Goal: Find specific page/section: Find specific page/section

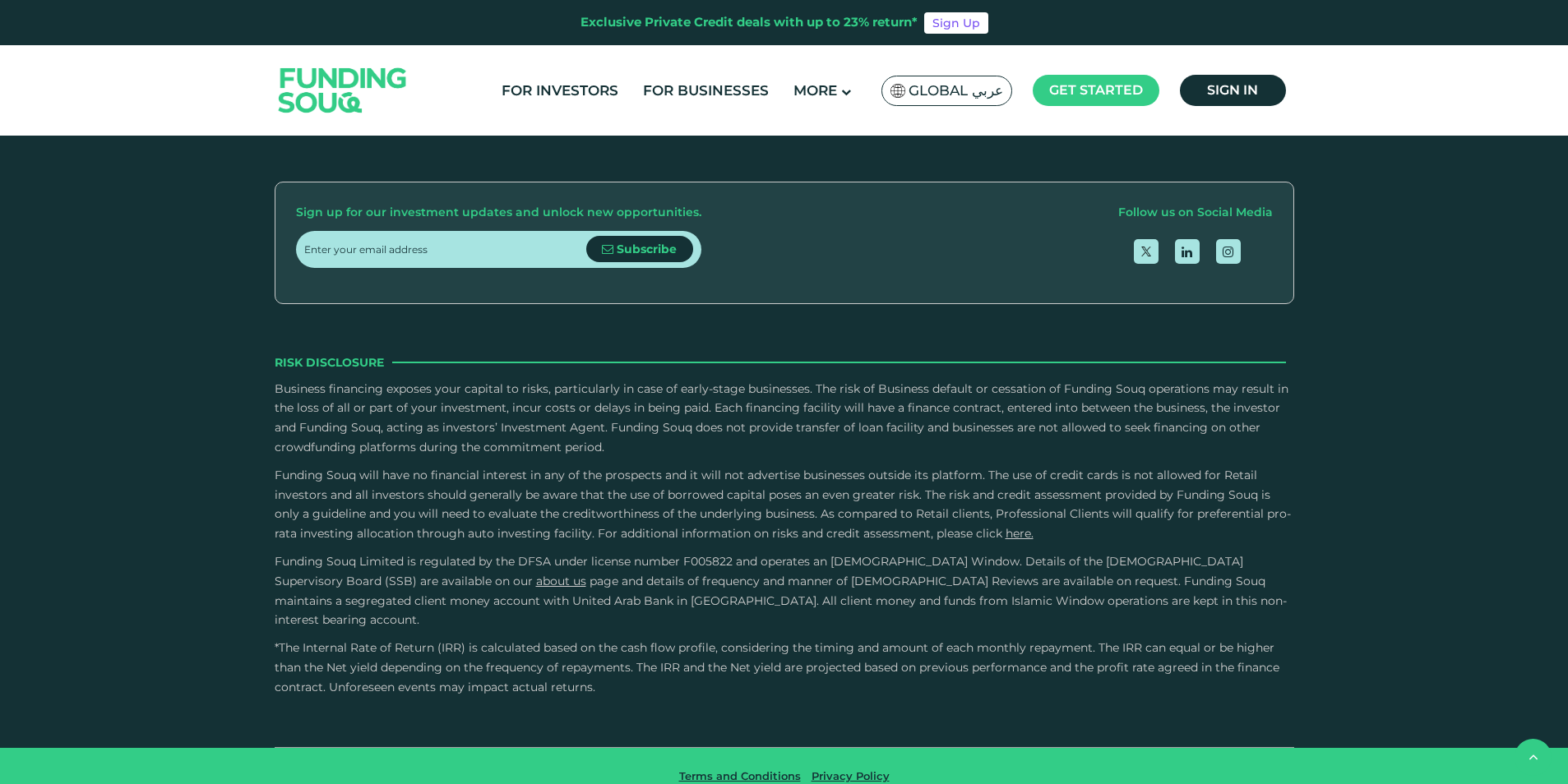
scroll to position [2301, 0]
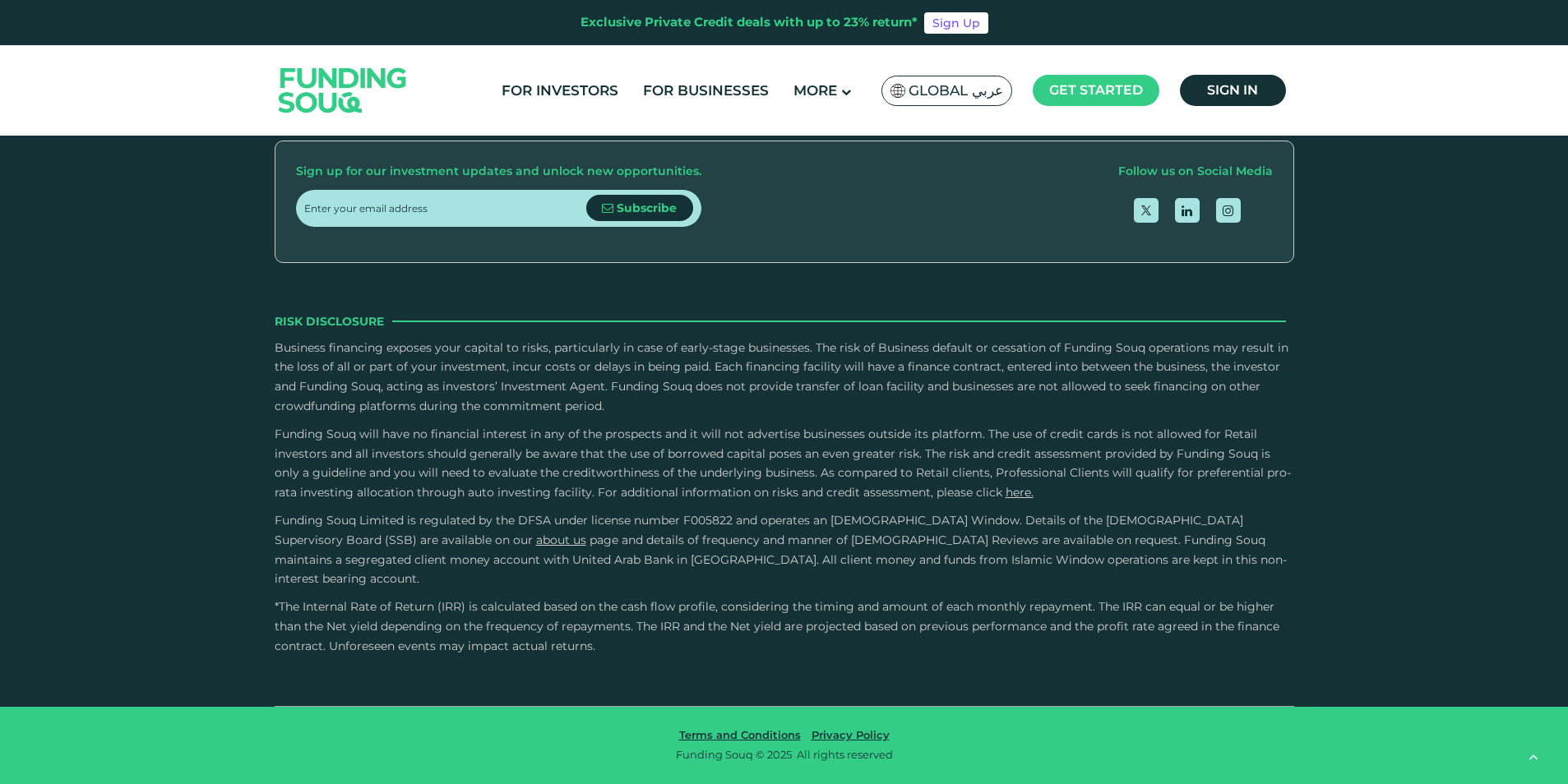
type tc-range-slider "4"
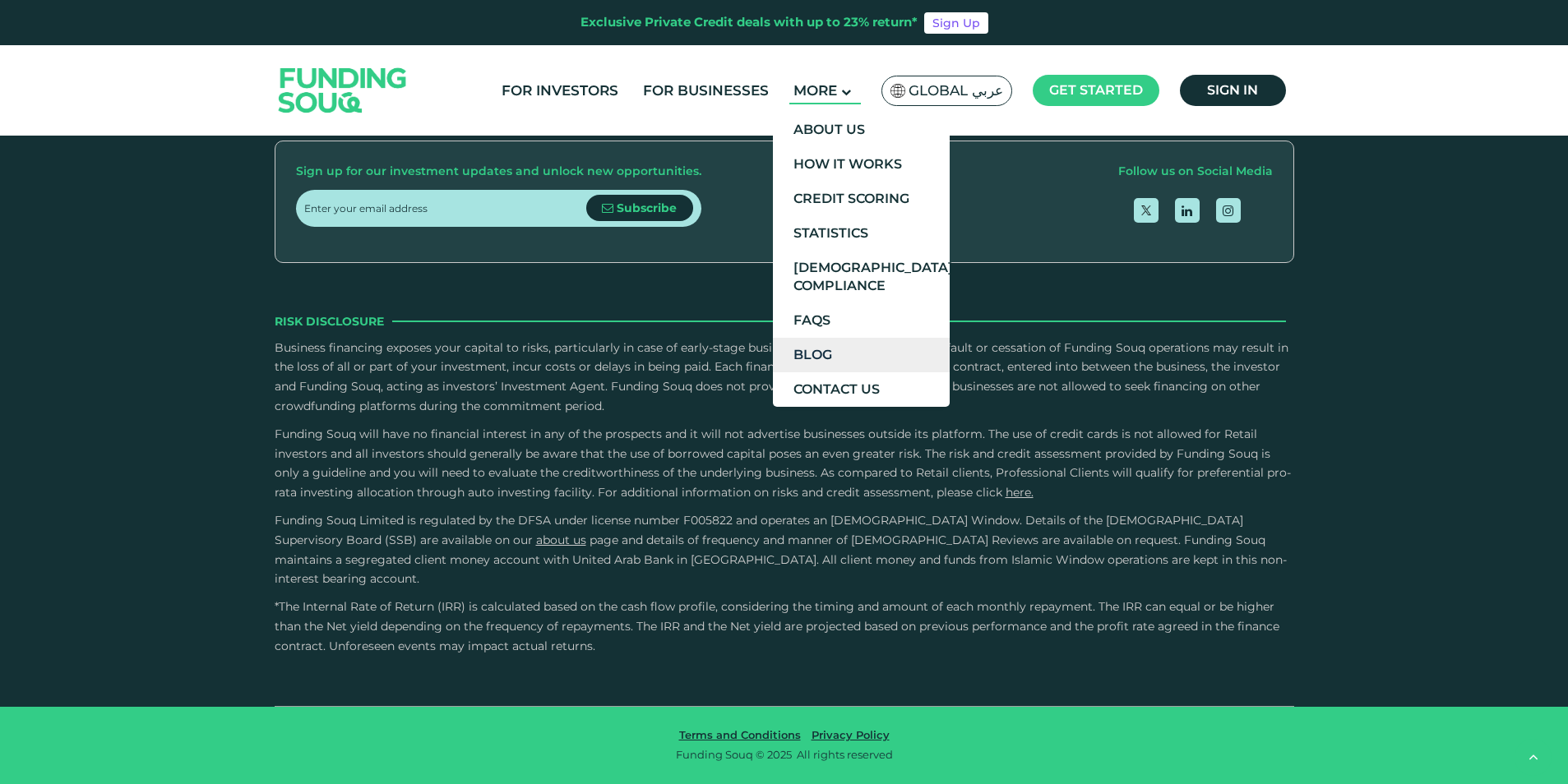
scroll to position [4684, 0]
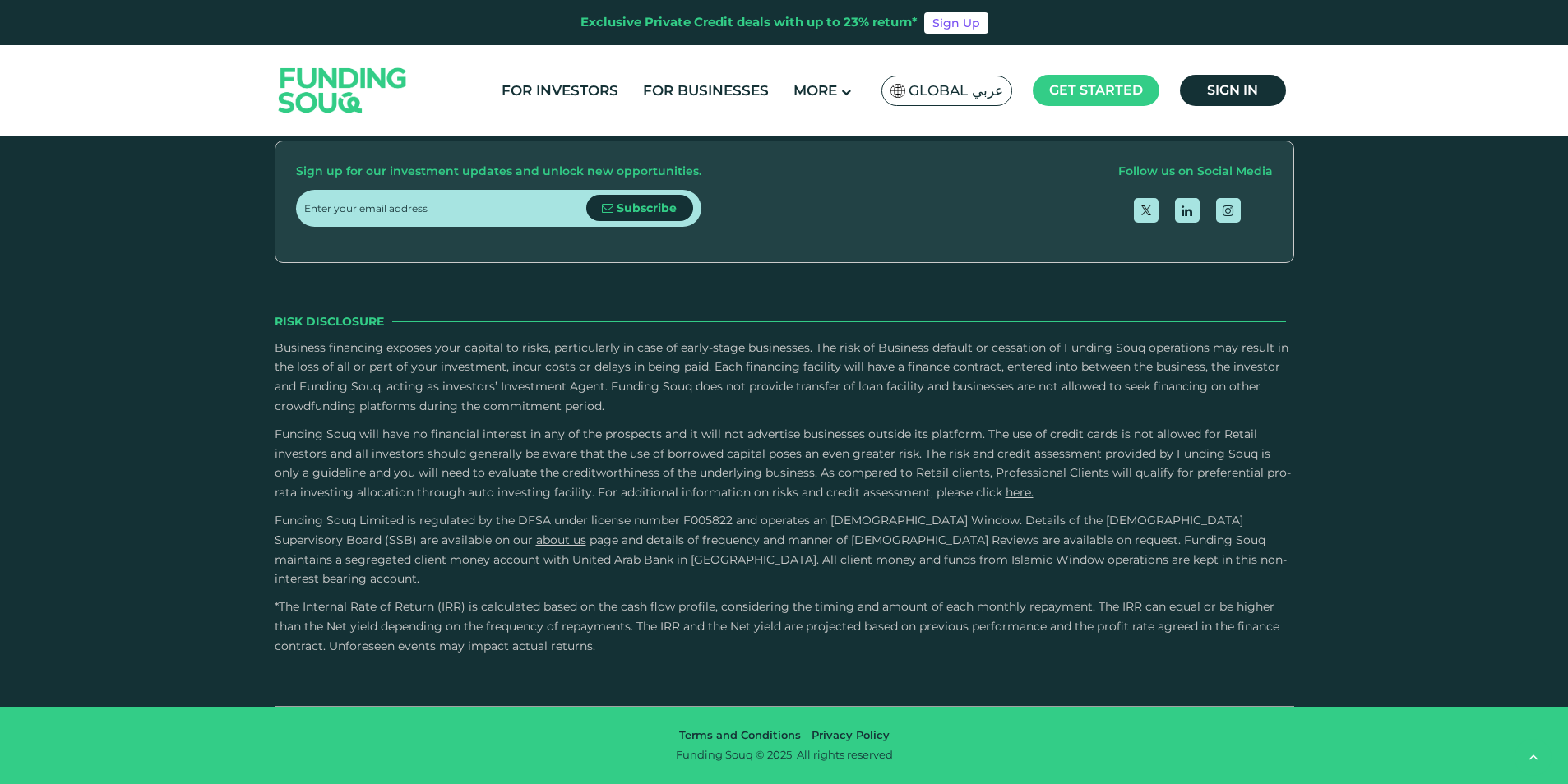
click at [795, 25] on span "Careers" at bounding box center [772, 16] width 49 height 16
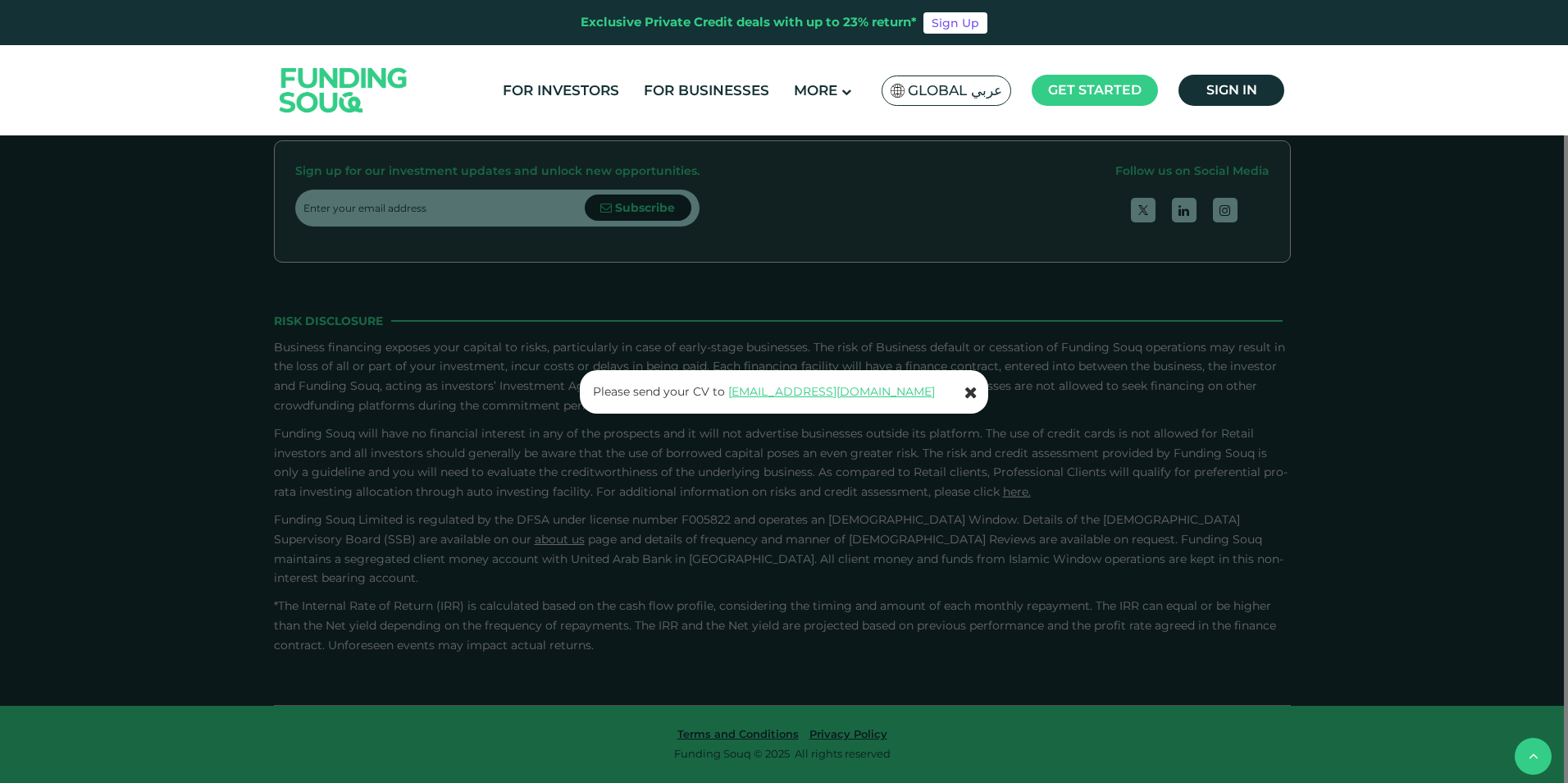
click at [967, 386] on icon at bounding box center [971, 392] width 13 height 16
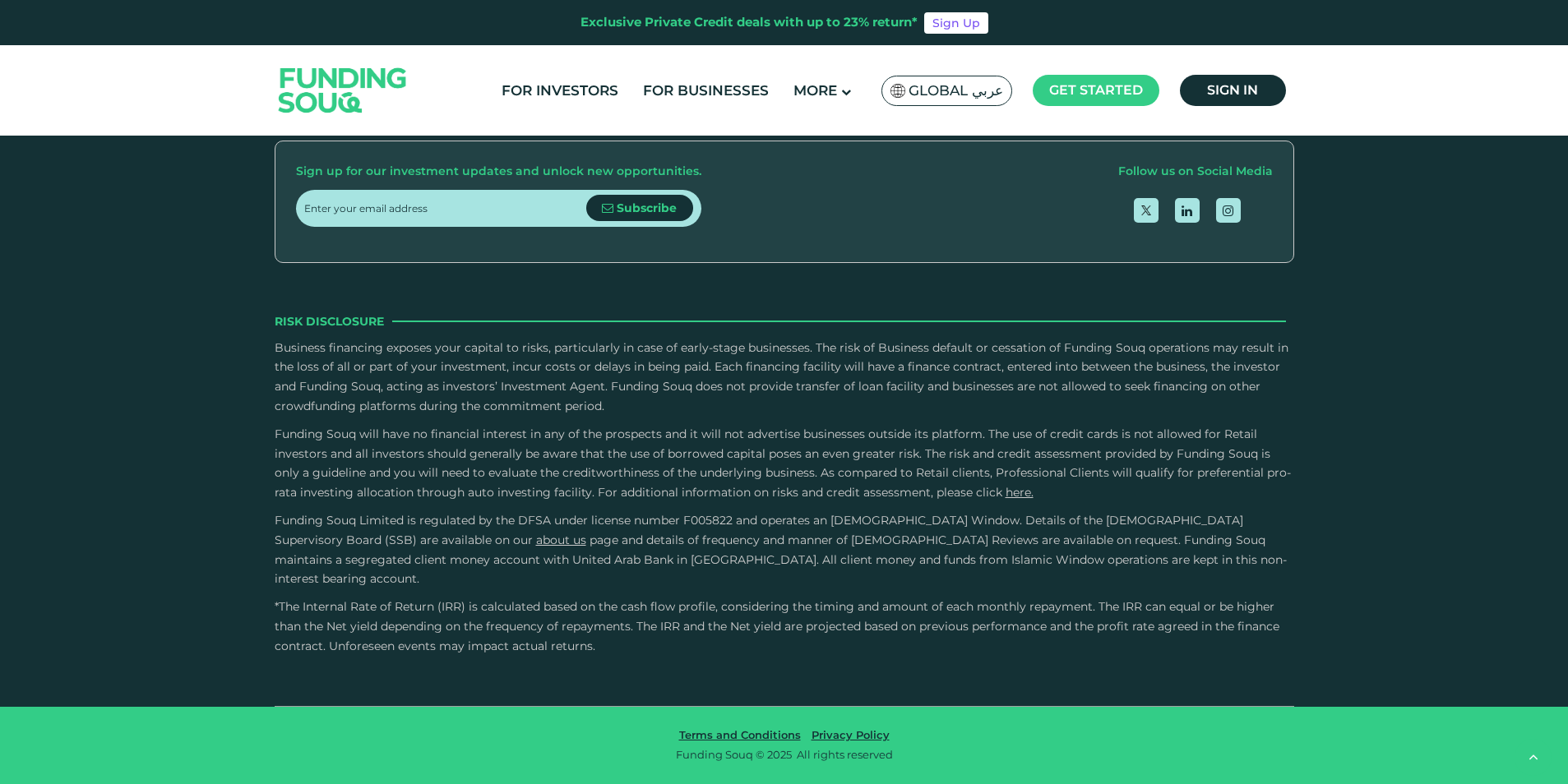
click at [795, 25] on span "Careers" at bounding box center [772, 16] width 49 height 16
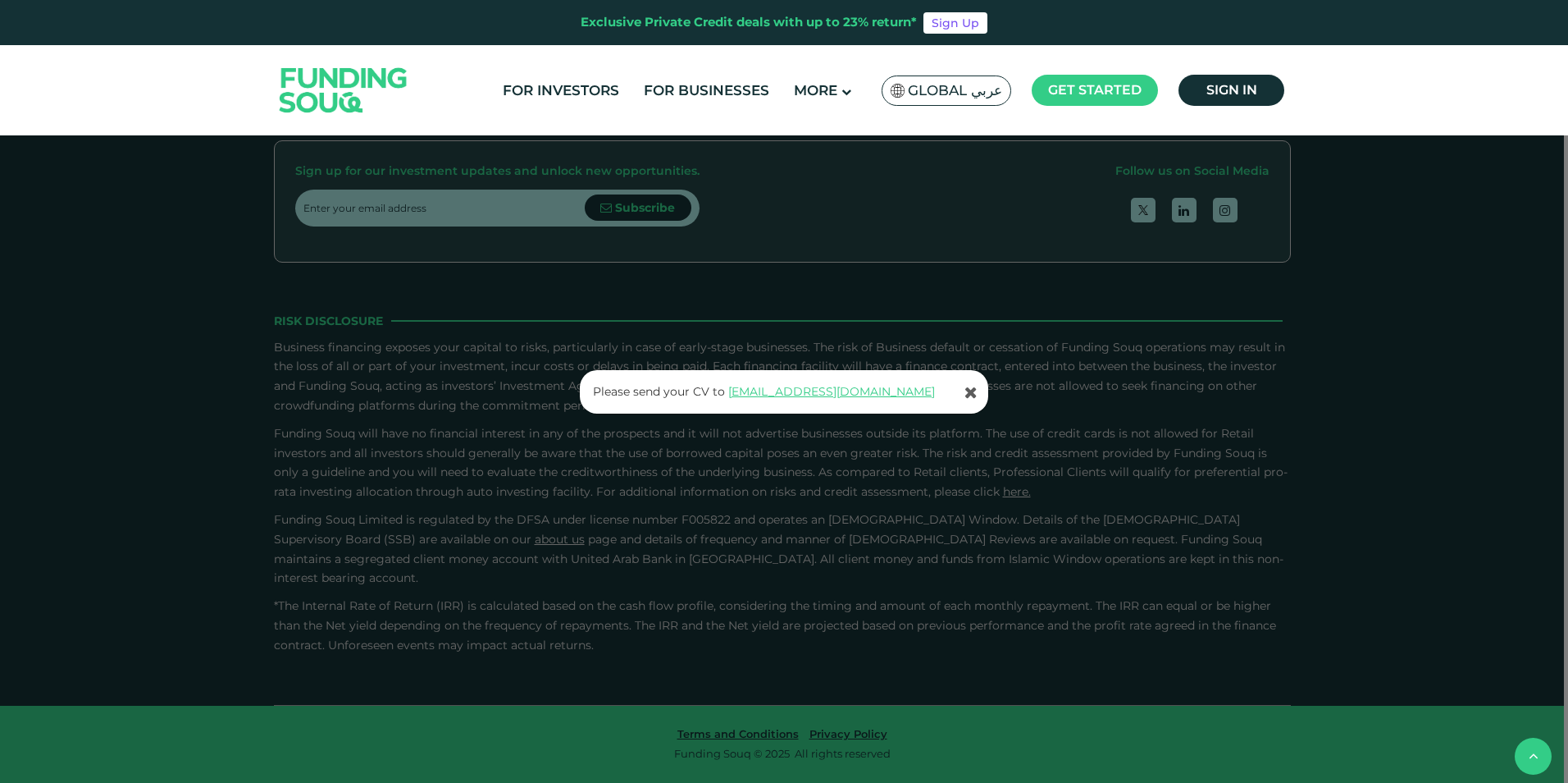
click at [302, 400] on div "Please send your CV to [EMAIL_ADDRESS][DOMAIN_NAME]" at bounding box center [784, 391] width 1568 height 783
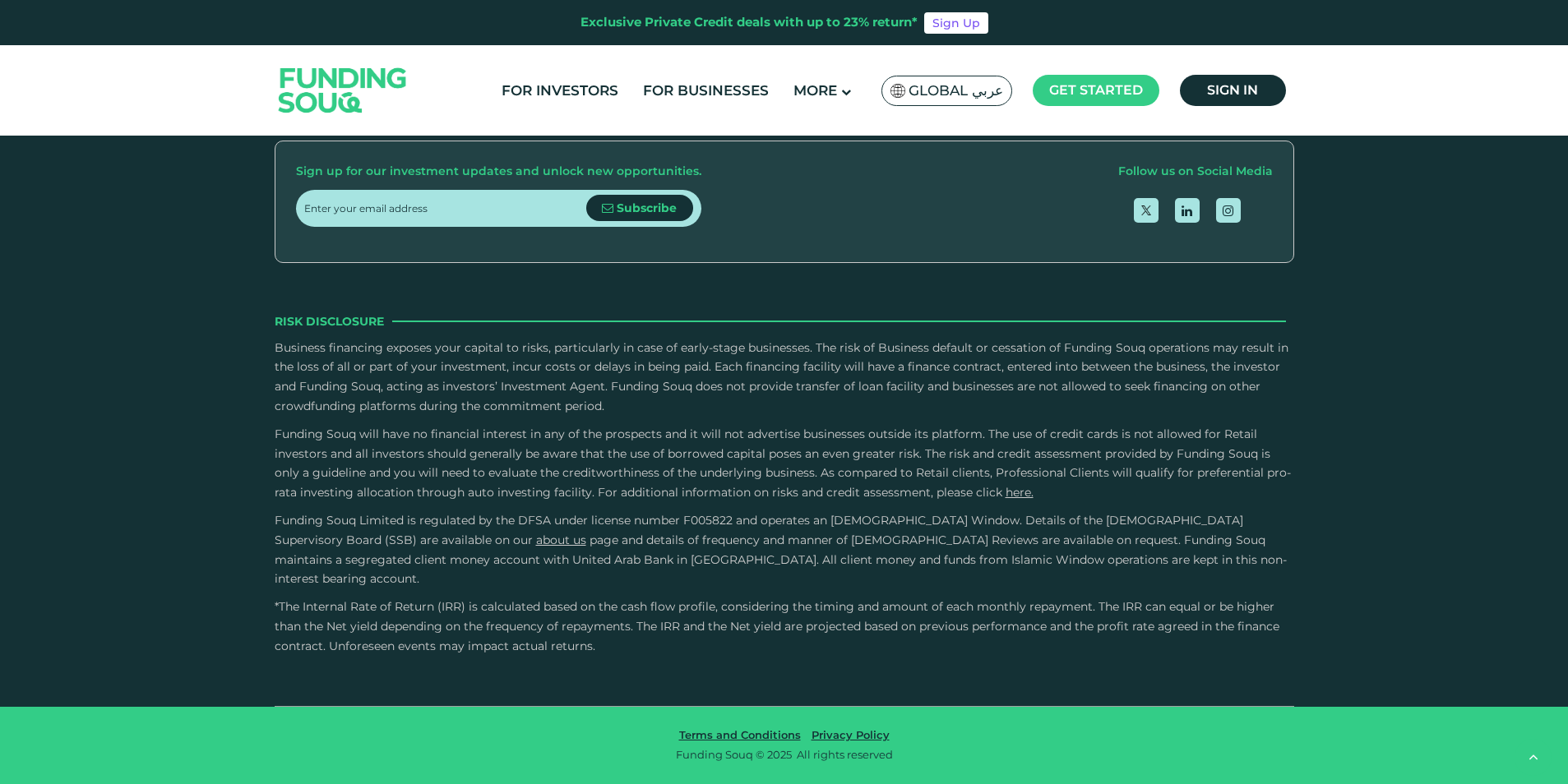
click at [795, 25] on span "Careers" at bounding box center [772, 16] width 49 height 16
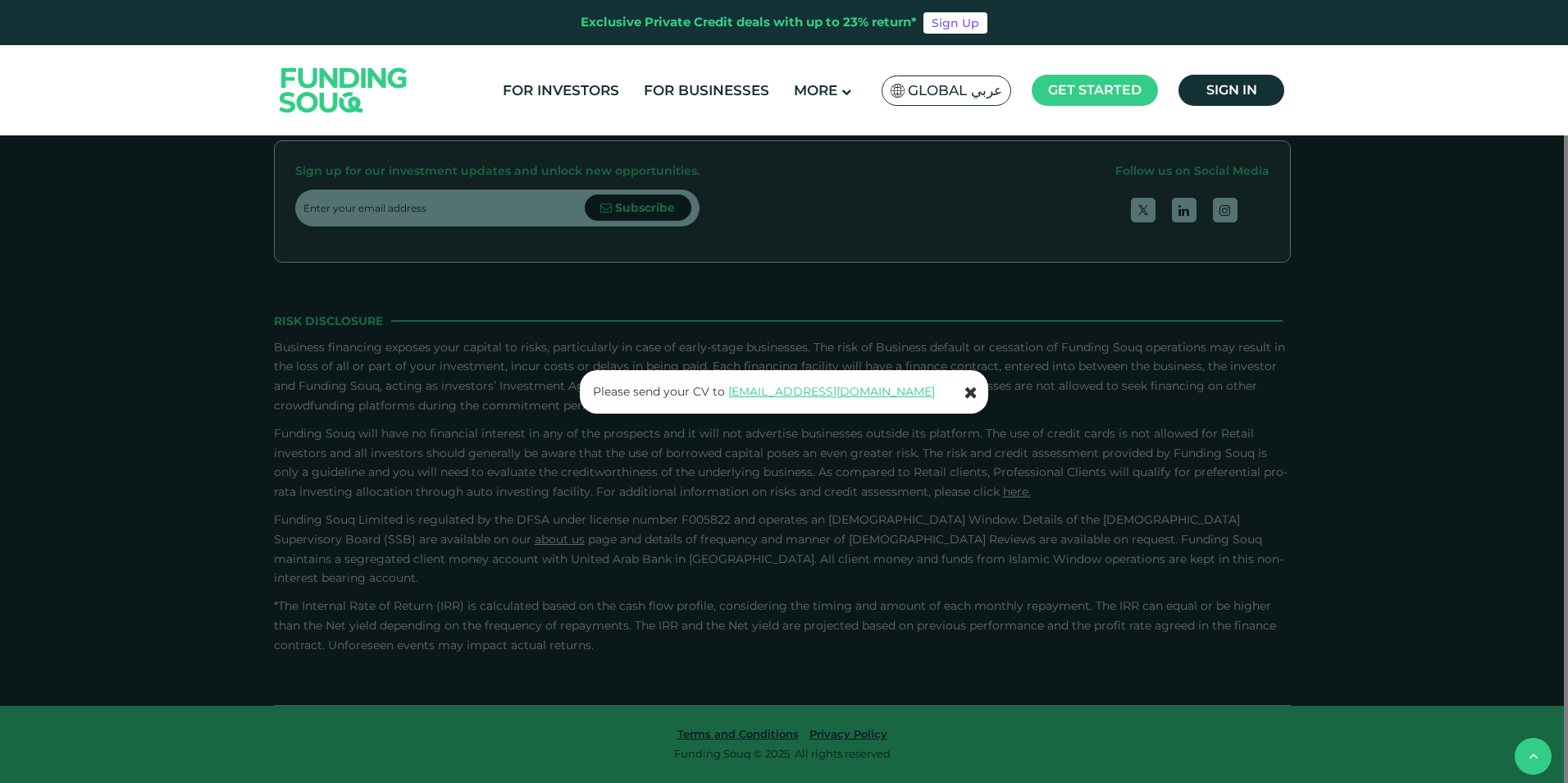
click at [971, 391] on icon at bounding box center [971, 392] width 13 height 16
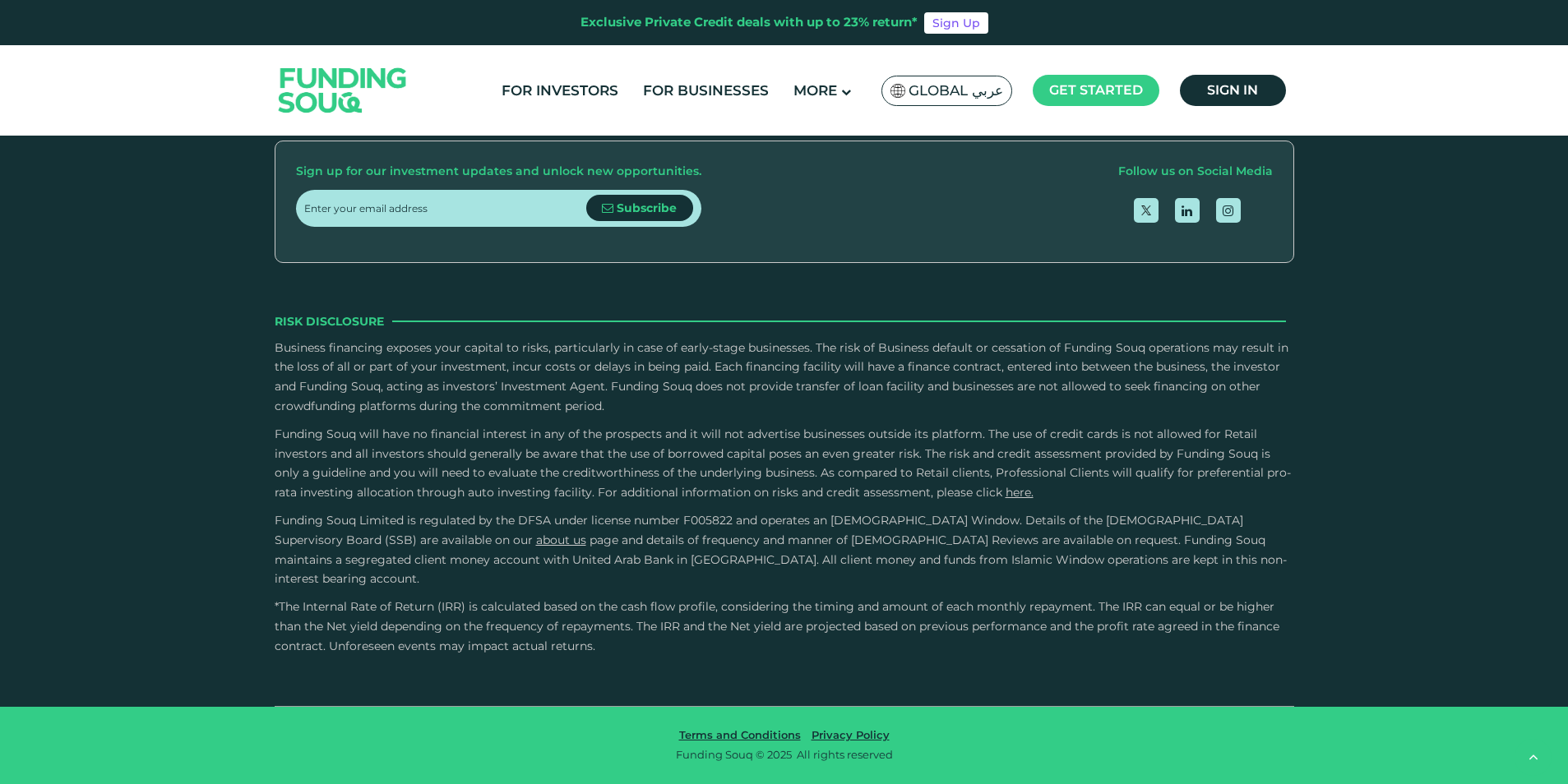
scroll to position [4908, 0]
click at [795, 25] on span "Careers" at bounding box center [772, 16] width 49 height 16
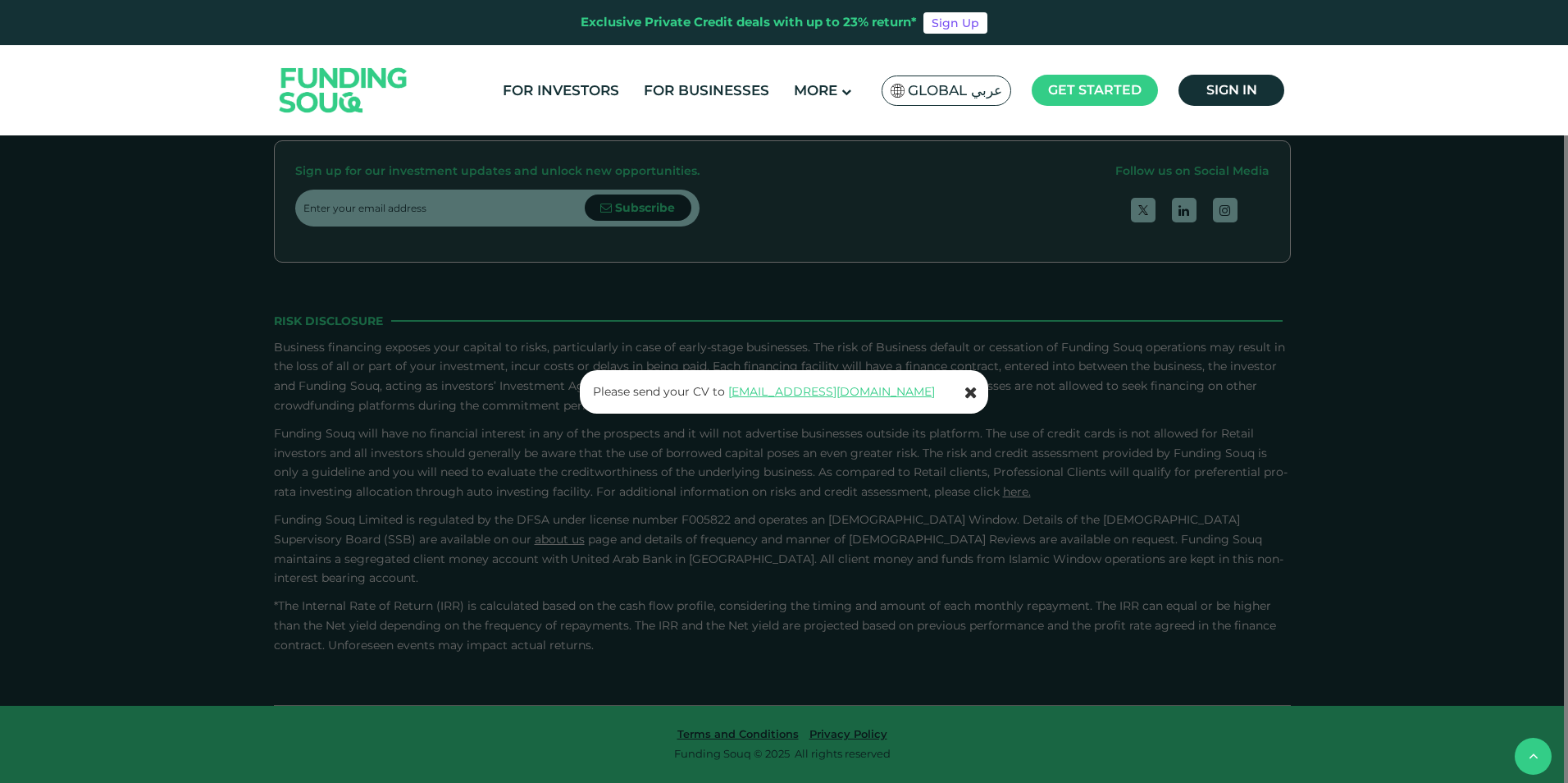
click at [971, 387] on icon at bounding box center [971, 392] width 13 height 16
